Goal: Task Accomplishment & Management: Manage account settings

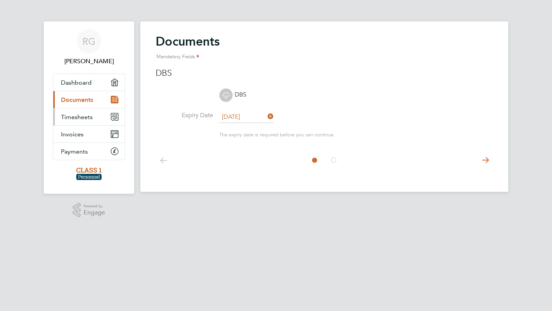
click at [79, 118] on span "Timesheets" at bounding box center [77, 116] width 32 height 7
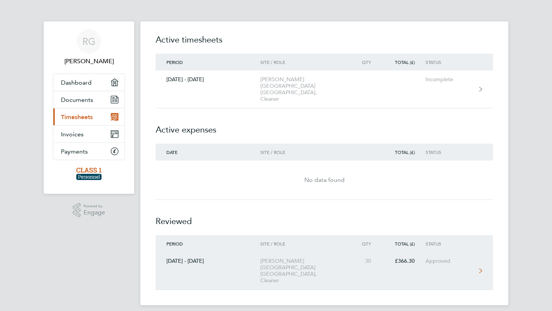
click at [485, 259] on link "[DATE] - [DATE] [PERSON_NAME][GEOGRAPHIC_DATA] [GEOGRAPHIC_DATA], Cleaner 30 £3…" at bounding box center [324, 271] width 337 height 38
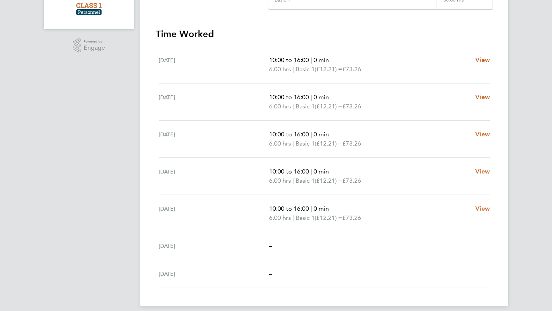
scroll to position [173, 0]
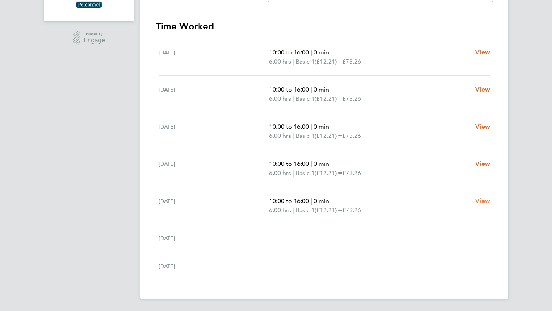
click at [483, 202] on span "View" at bounding box center [482, 200] width 15 height 7
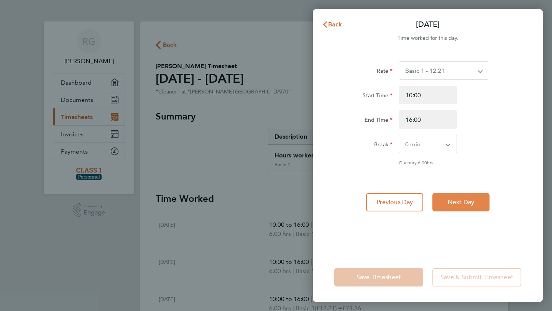
click at [469, 203] on span "Next Day" at bounding box center [460, 202] width 26 height 8
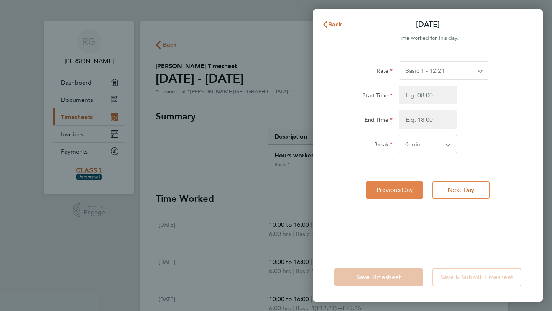
click at [405, 189] on span "Previous Day" at bounding box center [394, 190] width 37 height 8
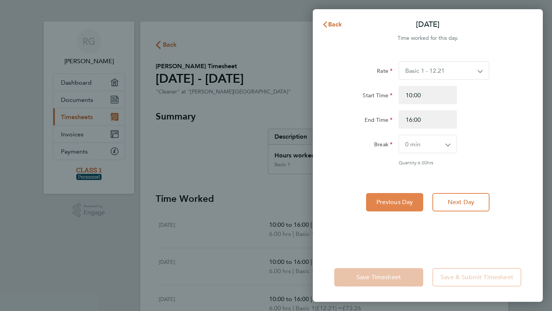
click at [405, 189] on div "Rate Basic 1 - 12.21 Start Time 10:00 End Time 16:00 Break 0 min 15 min 30 min …" at bounding box center [428, 152] width 230 height 201
click at [405, 199] on span "Previous Day" at bounding box center [394, 202] width 37 height 8
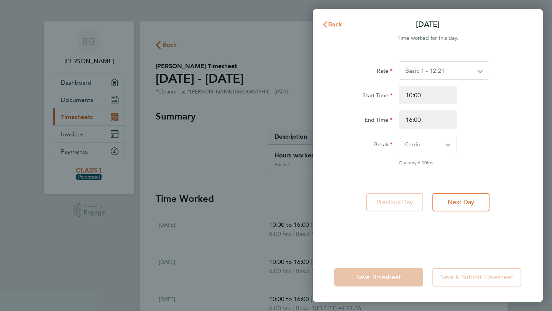
click at [338, 18] on button "Back" at bounding box center [332, 24] width 36 height 15
